Goal: Transaction & Acquisition: Purchase product/service

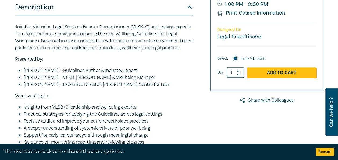
scroll to position [155, 0]
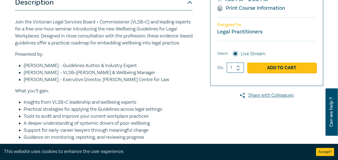
click at [239, 65] on icon at bounding box center [238, 66] width 4 height 2
type input "2"
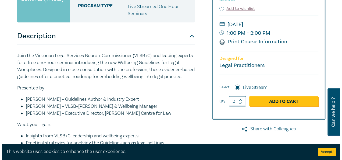
scroll to position [115, 0]
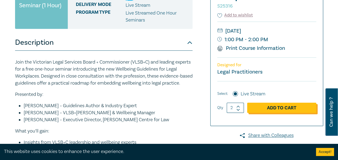
click at [282, 107] on link "Add to Cart" at bounding box center [281, 107] width 69 height 10
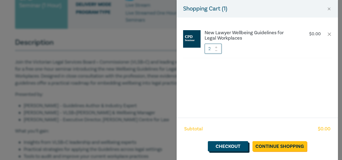
click at [238, 143] on link "Checkout" at bounding box center [228, 146] width 40 height 10
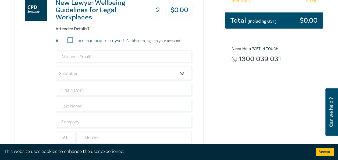
scroll to position [128, 0]
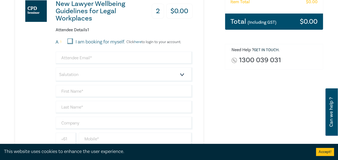
click at [70, 39] on input "I am booking for myself." at bounding box center [69, 40] width 5 height 5
checkbox input "true"
click at [102, 55] on input "email" at bounding box center [124, 57] width 137 height 13
type input "marika@archconstructionlawyers.com.au"
type input "Marika"
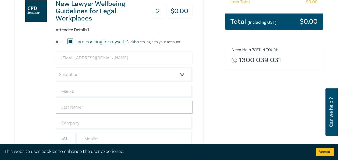
type input "[PERSON_NAME]"
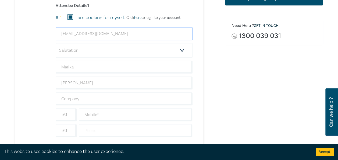
scroll to position [160, 0]
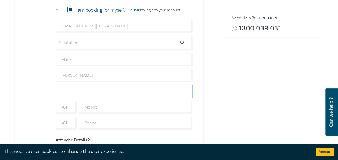
click at [65, 93] on input "text" at bounding box center [124, 91] width 137 height 13
type input "Arch Construction Lawyers"
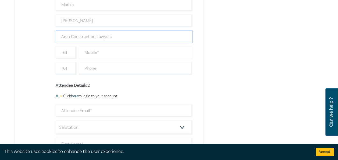
scroll to position [216, 0]
click at [73, 106] on input "email" at bounding box center [124, 108] width 137 height 13
type input "Teneile@archconstructionlawyers.com.au"
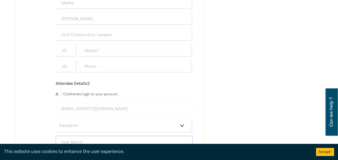
type input "Teneile"
type input "Lambe"
click at [88, 50] on input "text" at bounding box center [136, 50] width 114 height 13
type input "0428349599"
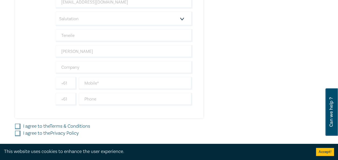
scroll to position [326, 0]
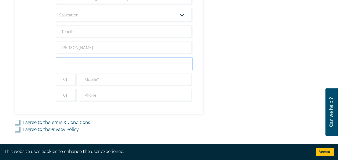
click at [68, 64] on input "text" at bounding box center [124, 63] width 137 height 13
type input "Arch Construction Lawyers"
click at [17, 121] on input "I agree to the Terms & Conditions" at bounding box center [17, 122] width 5 height 5
checkbox input "true"
click at [17, 126] on input "I agree to the Privacy Policy" at bounding box center [17, 128] width 5 height 5
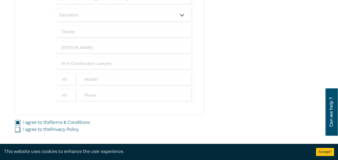
checkbox input "true"
click at [99, 81] on input "text" at bounding box center [136, 79] width 114 height 13
type input "0390204815"
drag, startPoint x: 119, startPoint y: 78, endPoint x: 77, endPoint y: 76, distance: 41.7
click at [77, 76] on div "+61 0390204815" at bounding box center [124, 79] width 139 height 13
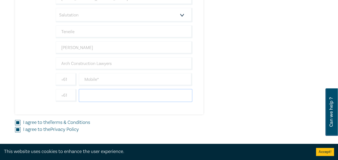
click at [89, 89] on input "text" at bounding box center [136, 95] width 114 height 13
type input "0390204815"
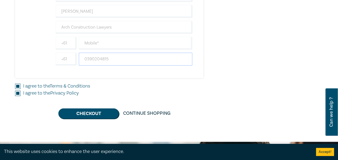
scroll to position [363, 0]
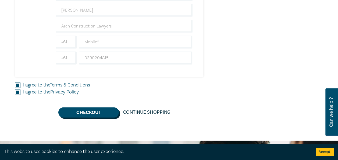
click at [96, 108] on button "Checkout" at bounding box center [88, 112] width 60 height 10
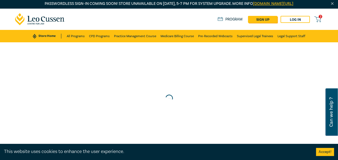
scroll to position [0, 0]
